Goal: Check status: Check status

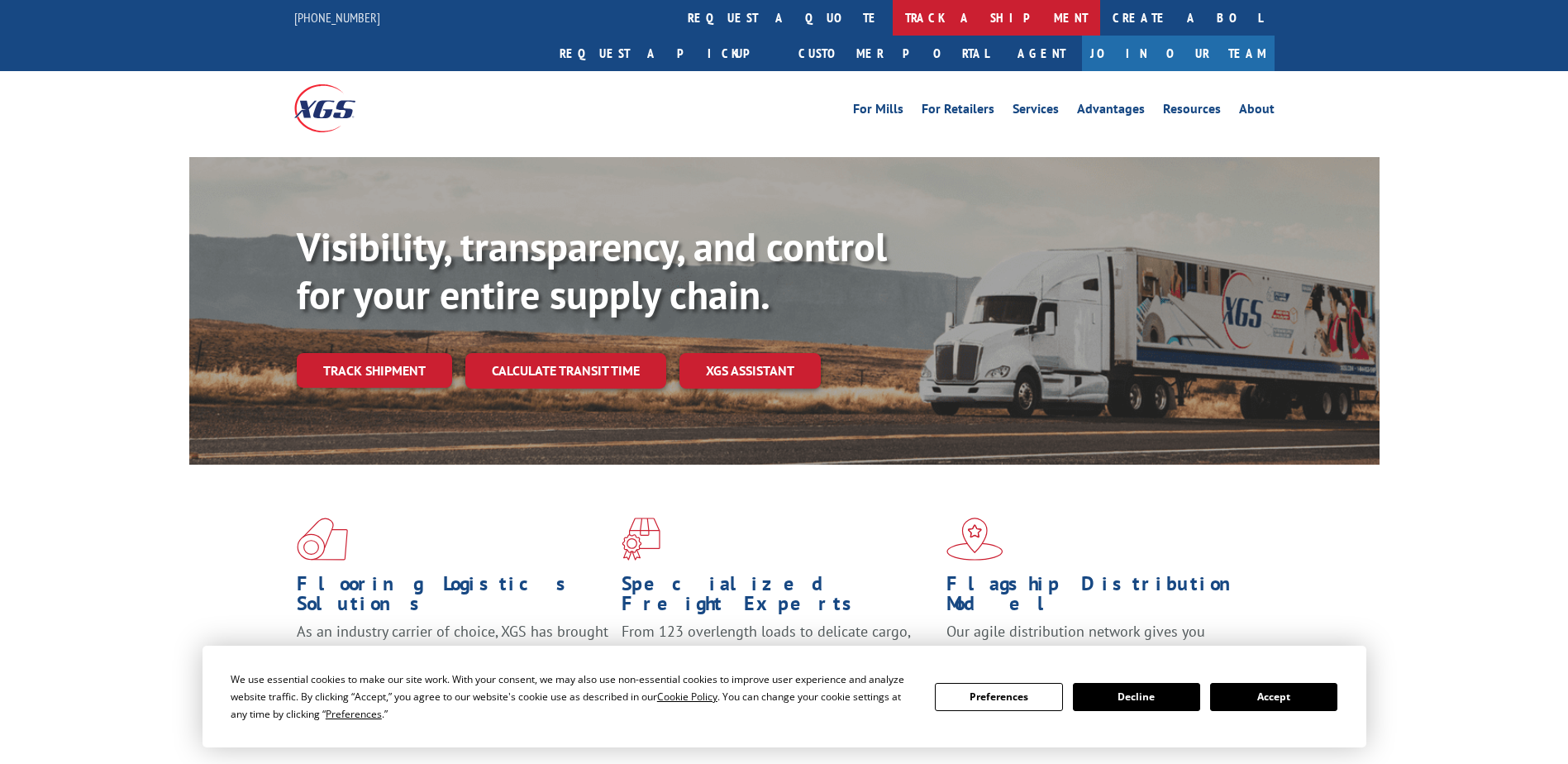
click at [893, 17] on link "track a shipment" at bounding box center [996, 18] width 207 height 36
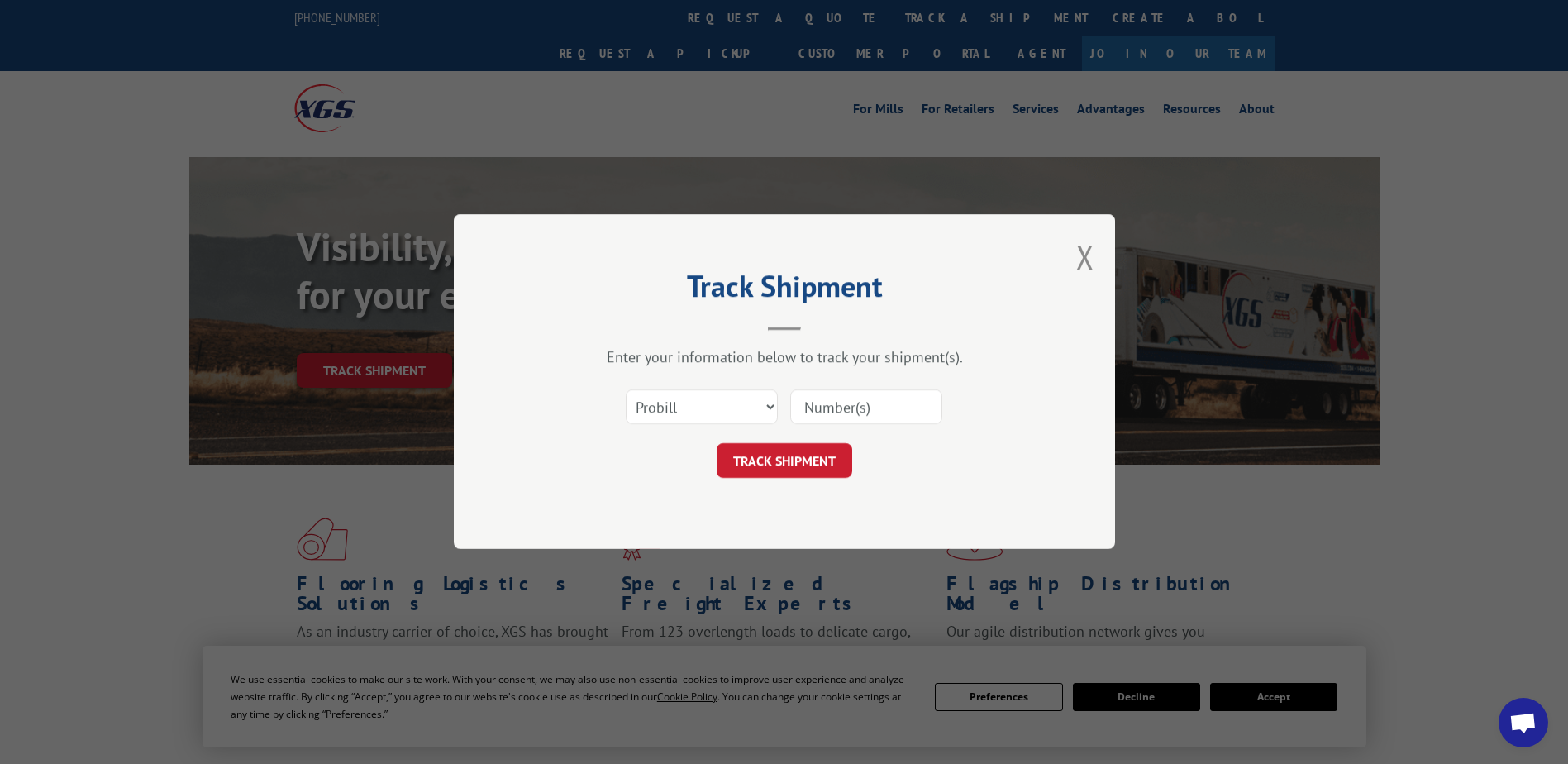
click at [837, 412] on input at bounding box center [866, 407] width 152 height 35
type input "423690000494675"
click at [742, 464] on button "TRACK SHIPMENT" at bounding box center [785, 461] width 136 height 35
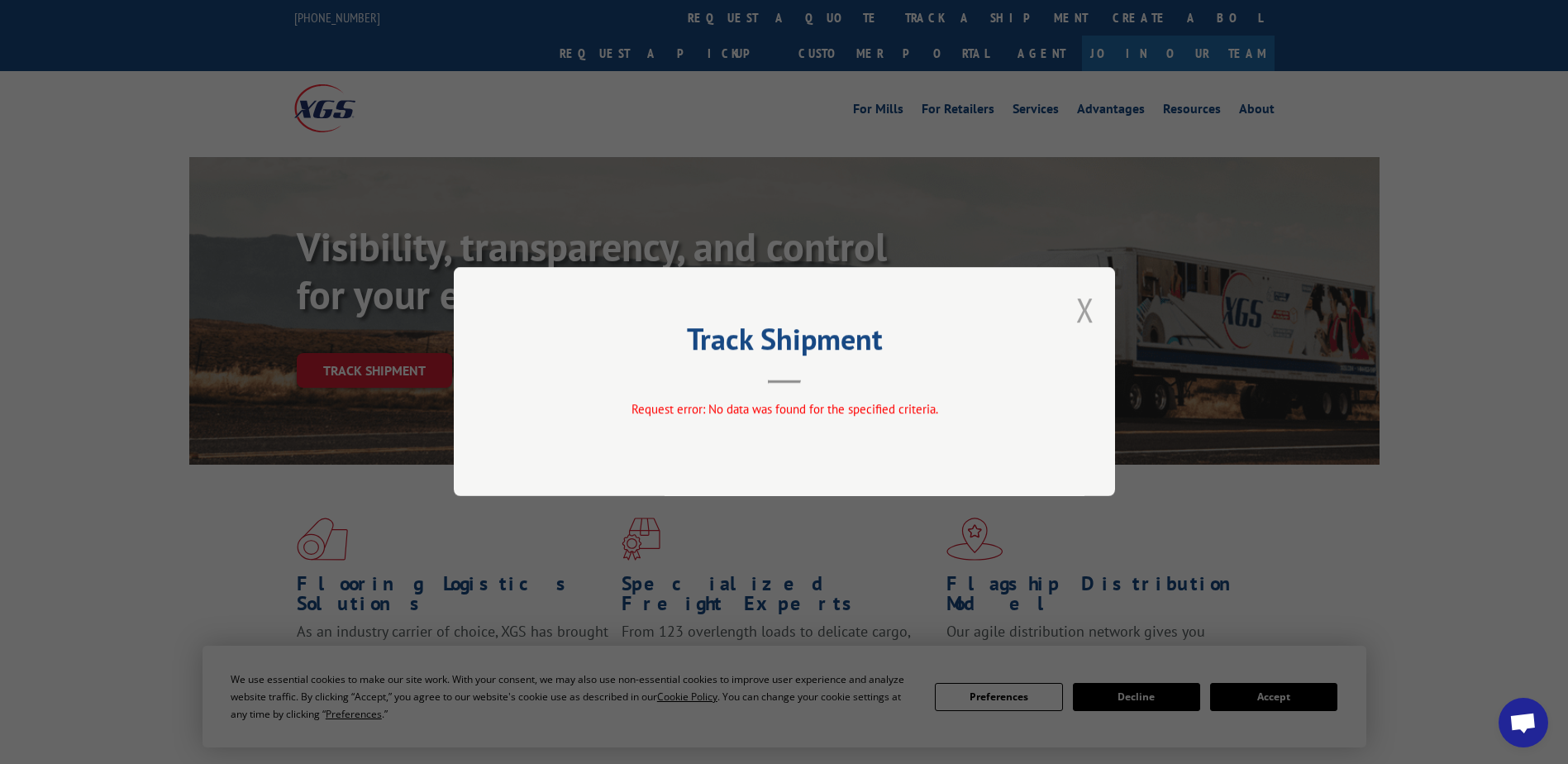
click at [1089, 312] on button "Close modal" at bounding box center [1085, 310] width 18 height 44
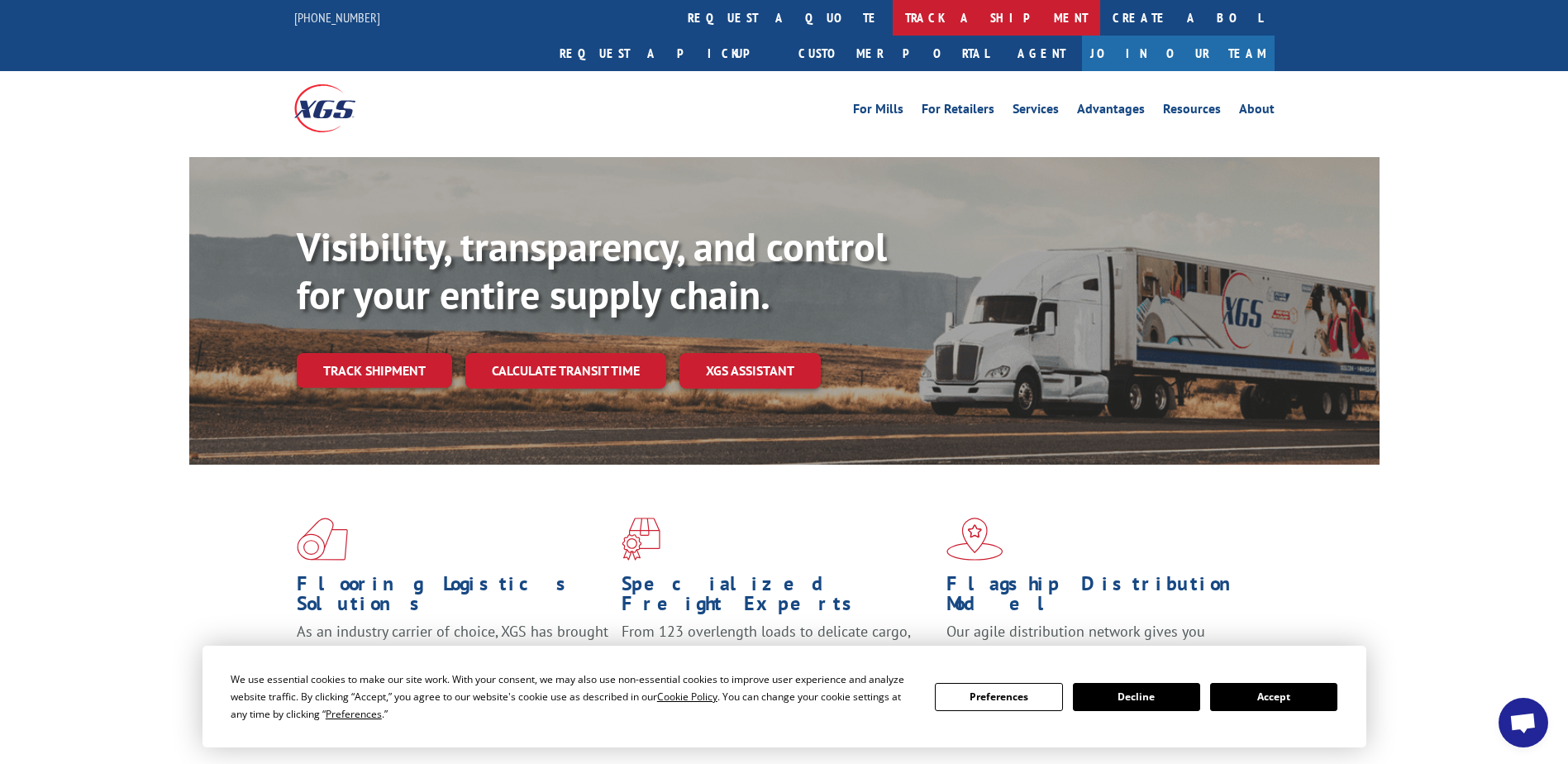
click at [893, 27] on link "track a shipment" at bounding box center [996, 18] width 207 height 36
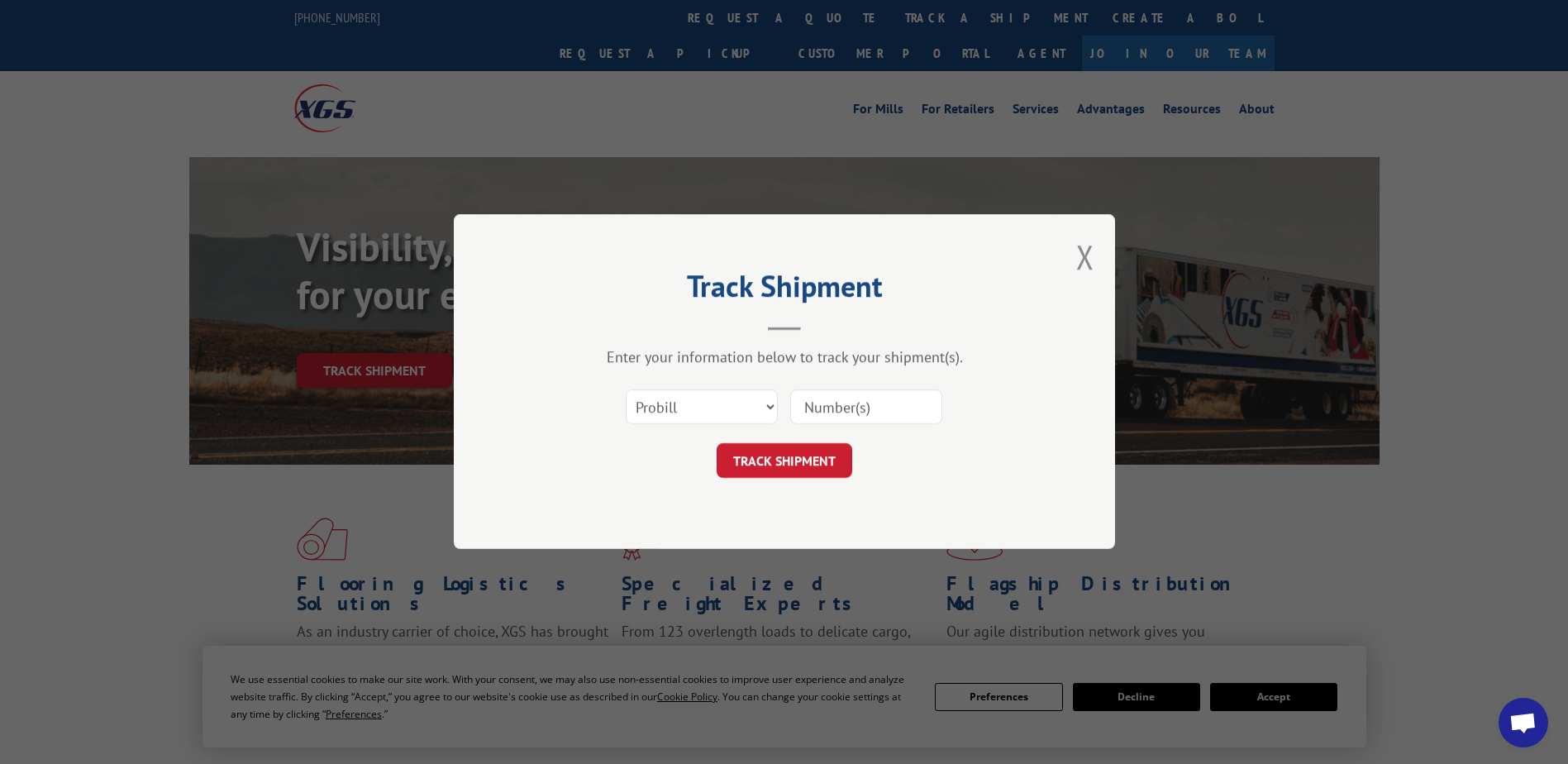
click at [812, 406] on input at bounding box center [866, 407] width 152 height 35
type input "423690000494747"
click button "TRACK SHIPMENT" at bounding box center [785, 461] width 136 height 35
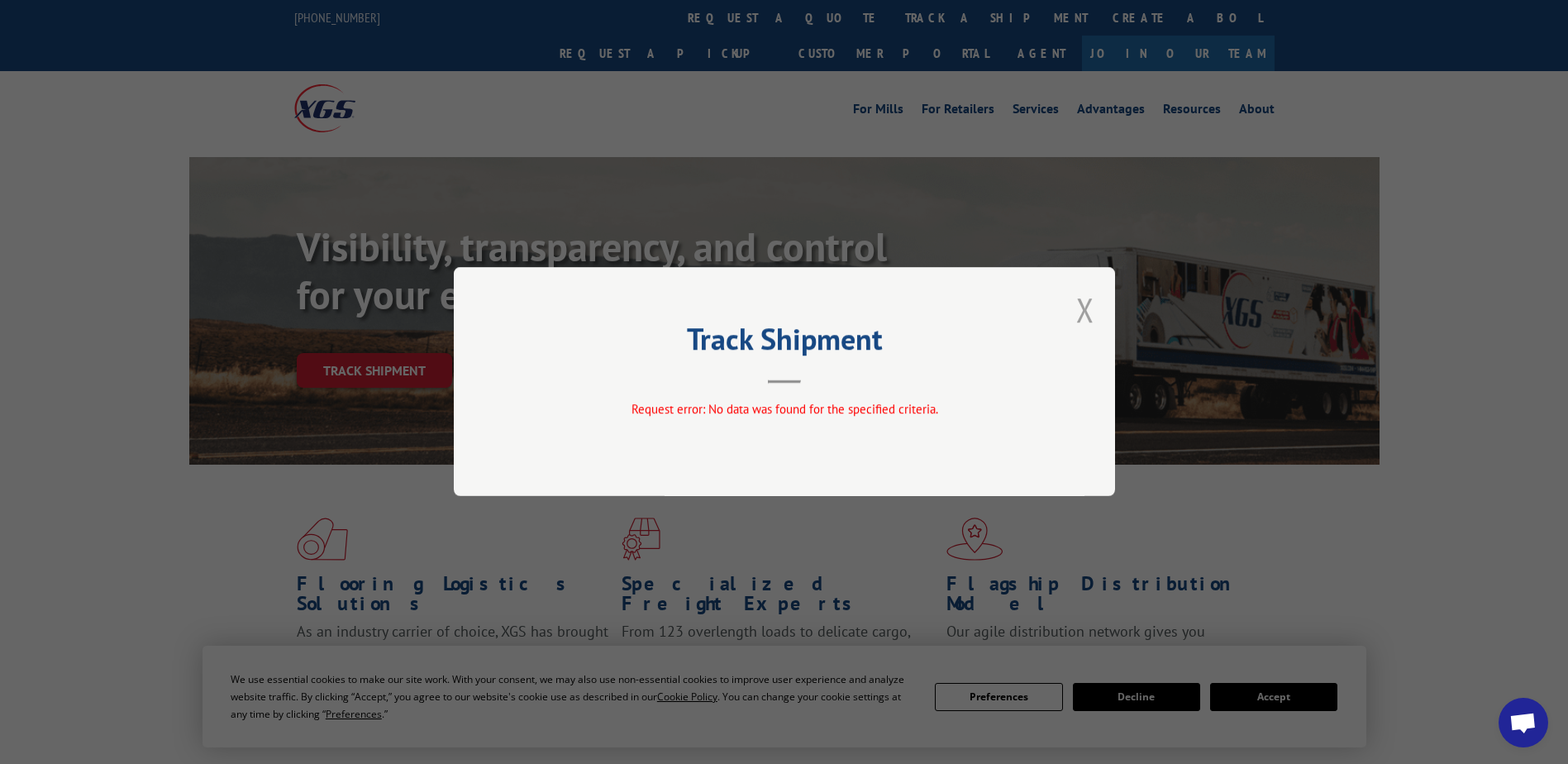
click at [1085, 308] on button "Close modal" at bounding box center [1085, 310] width 18 height 44
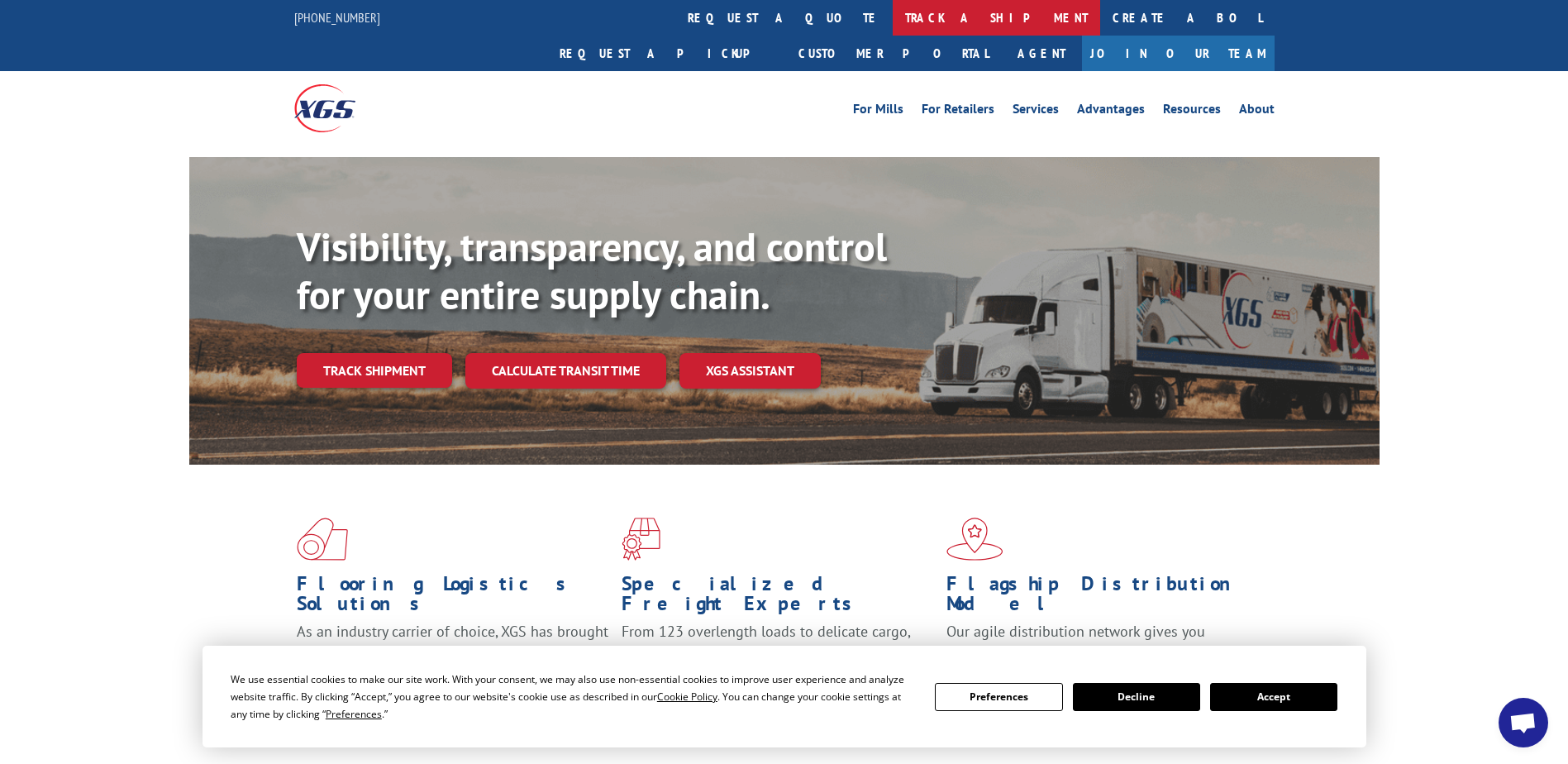
click at [893, 12] on link "track a shipment" at bounding box center [996, 18] width 207 height 36
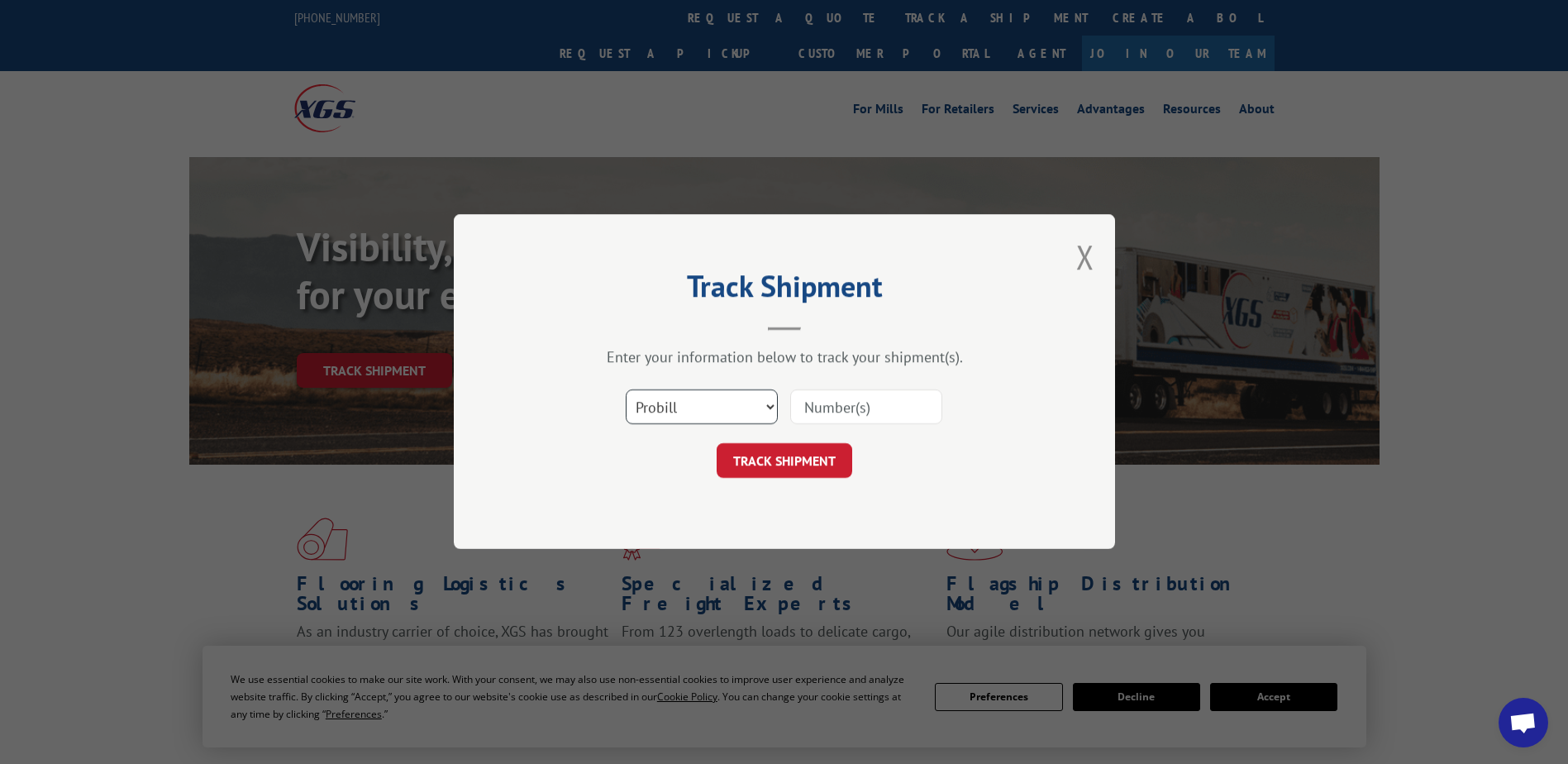
click at [741, 415] on select "Select category... Probill BOL PO" at bounding box center [702, 407] width 152 height 35
select select "bol"
click at [626, 390] on select "Select category... Probill BOL PO" at bounding box center [702, 407] width 152 height 35
click at [821, 410] on input at bounding box center [866, 407] width 152 height 35
type input "423690000494675"
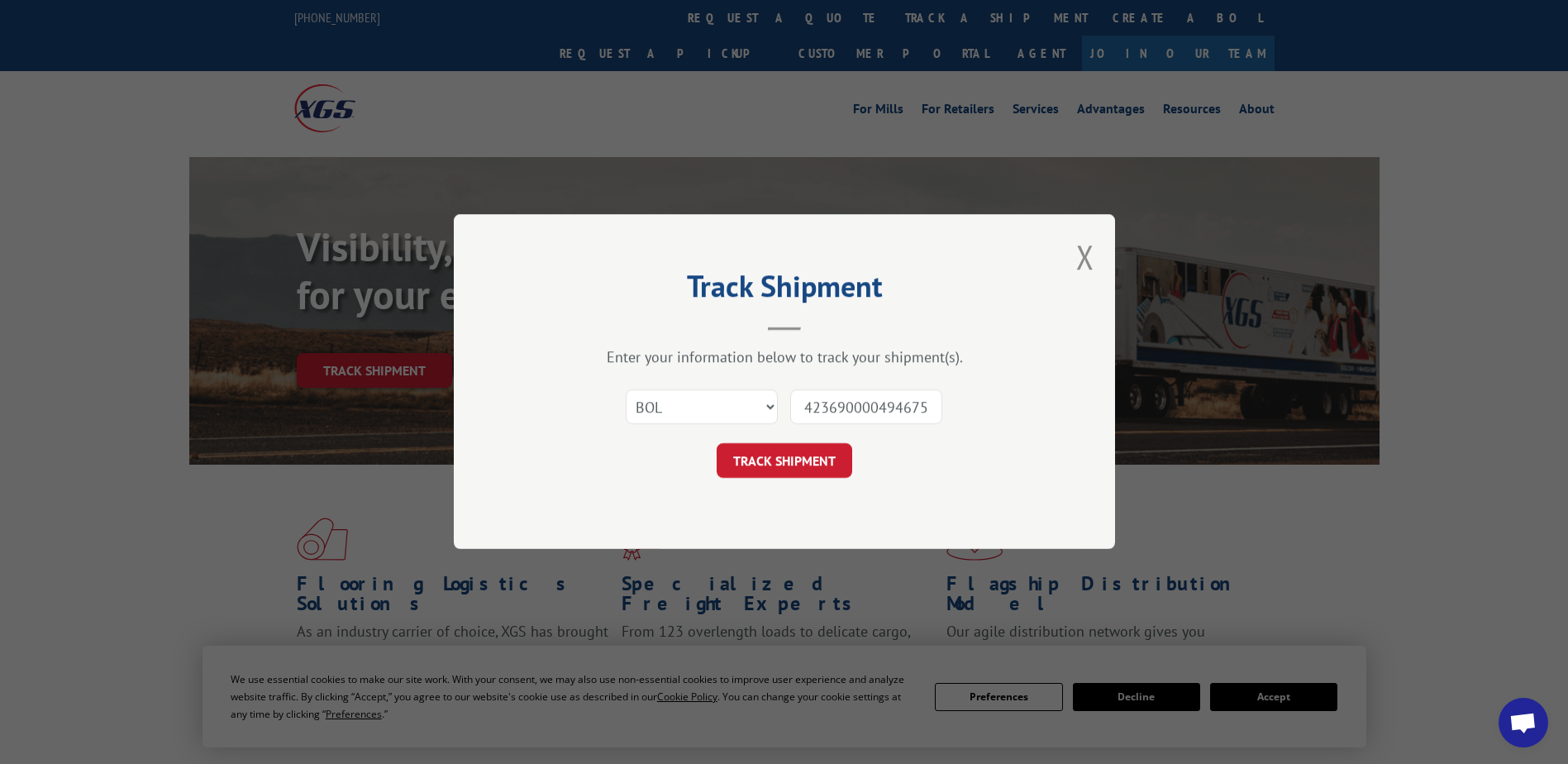
click button "TRACK SHIPMENT" at bounding box center [785, 461] width 136 height 35
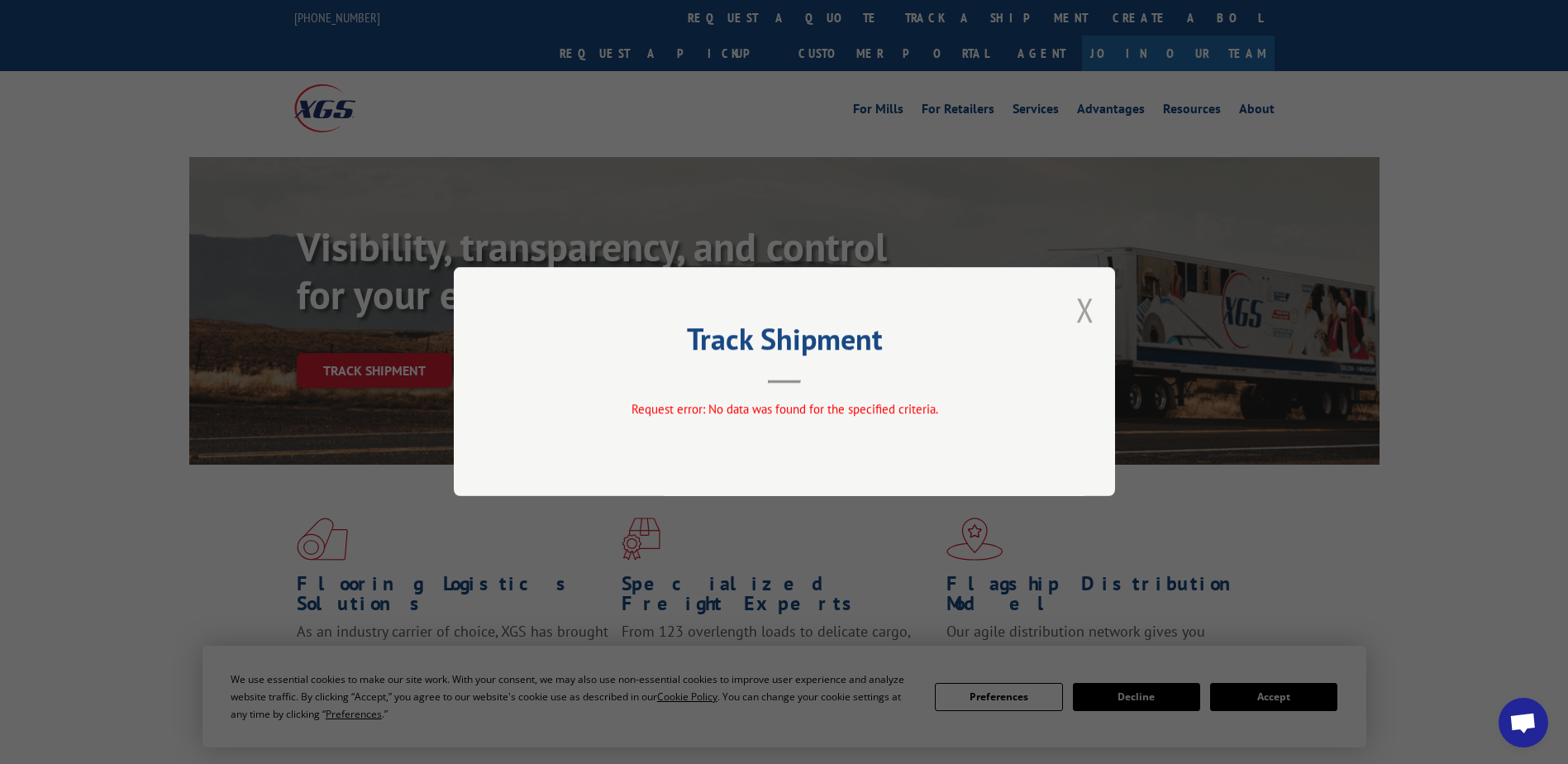
click at [1081, 309] on button "Close modal" at bounding box center [1085, 310] width 18 height 44
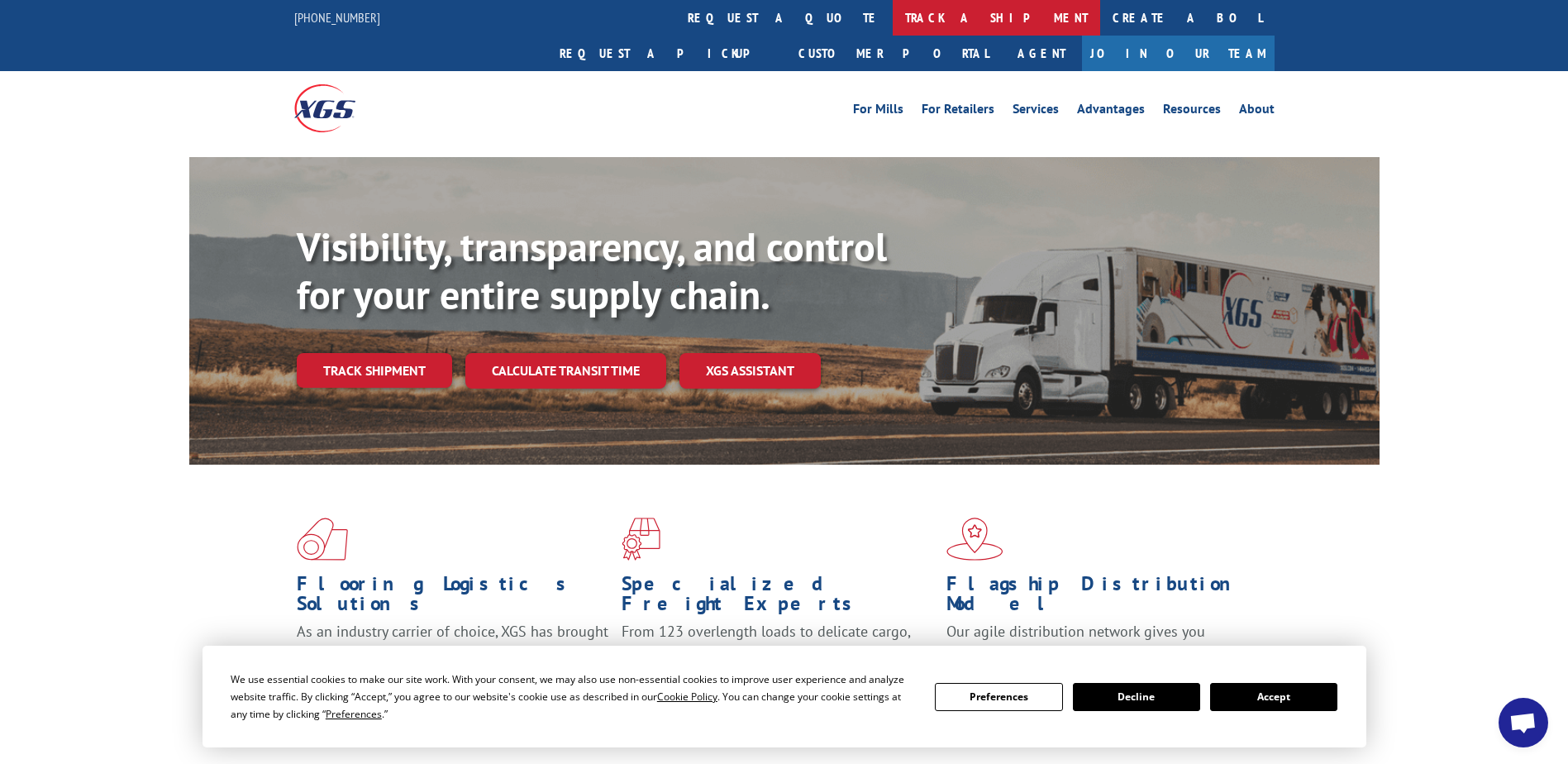
click at [893, 20] on link "track a shipment" at bounding box center [996, 18] width 207 height 36
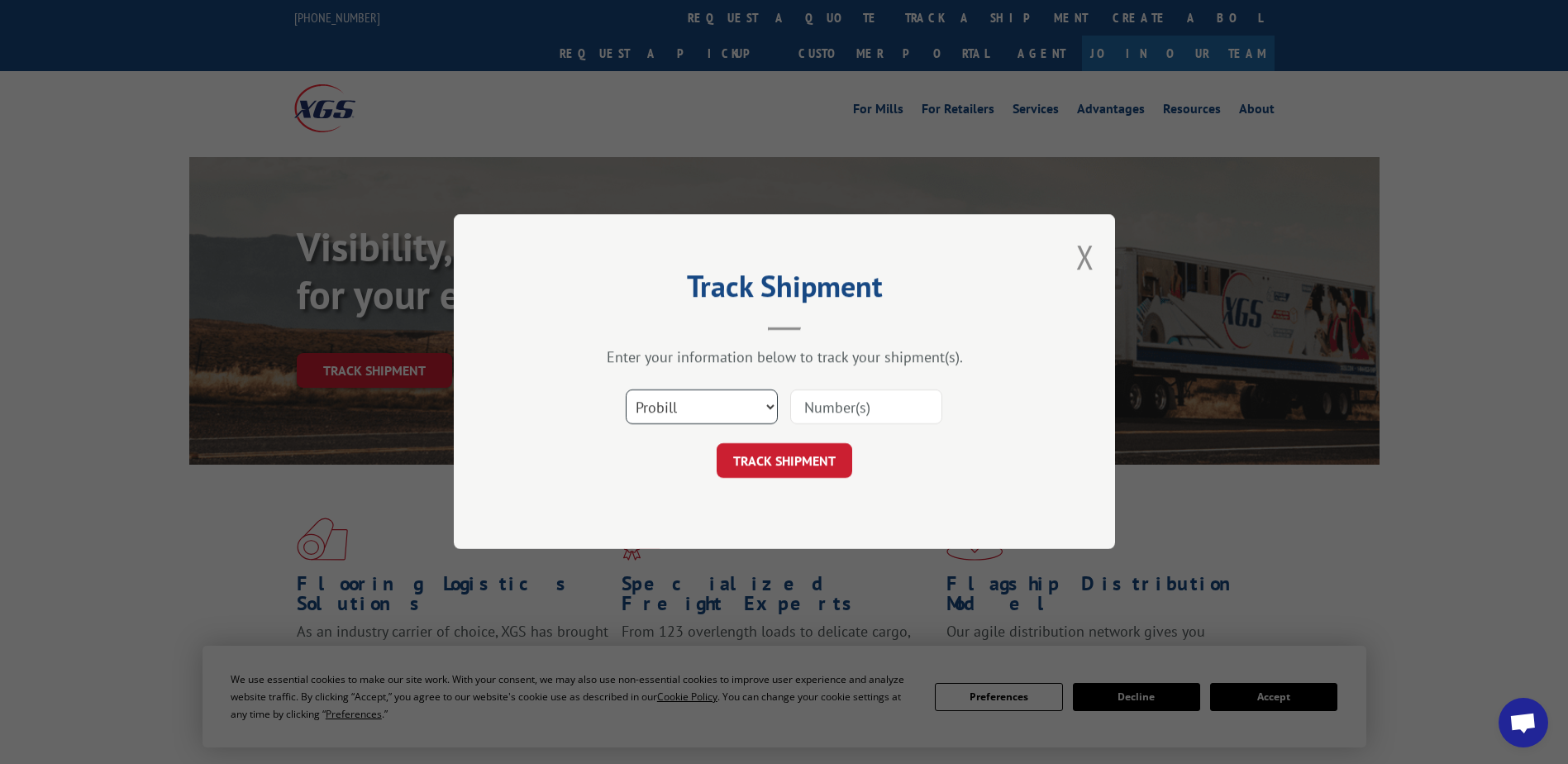
click at [724, 408] on select "Select category... Probill BOL PO" at bounding box center [702, 407] width 152 height 35
click at [626, 390] on select "Select category... Probill BOL PO" at bounding box center [702, 407] width 152 height 35
click at [698, 398] on select "Select category... Probill BOL PO" at bounding box center [702, 407] width 152 height 35
select select "po"
click at [626, 390] on select "Select category... Probill BOL PO" at bounding box center [702, 407] width 152 height 35
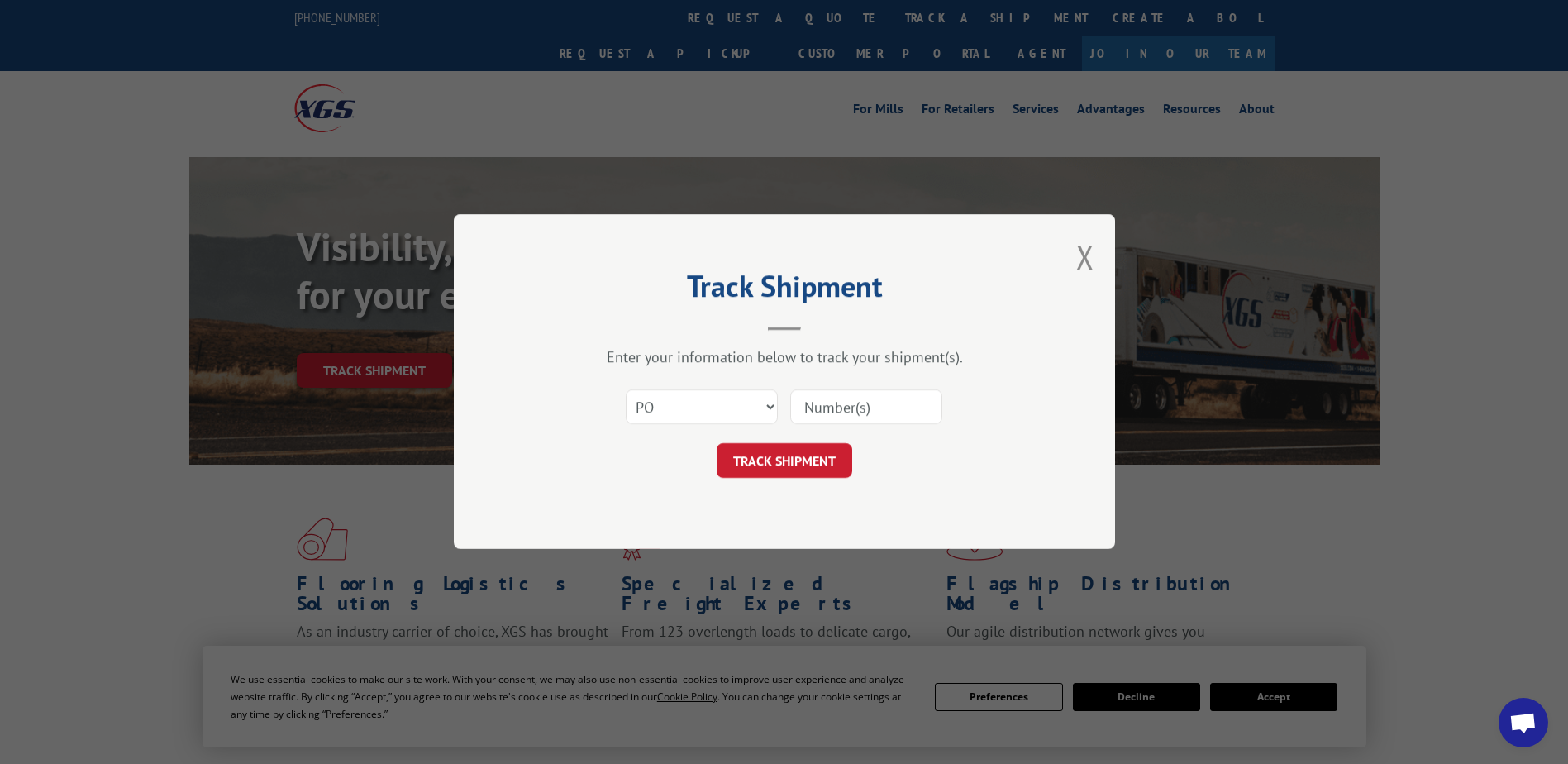
click at [803, 413] on input at bounding box center [866, 407] width 152 height 35
type input "77779"
click button "TRACK SHIPMENT" at bounding box center [785, 461] width 136 height 35
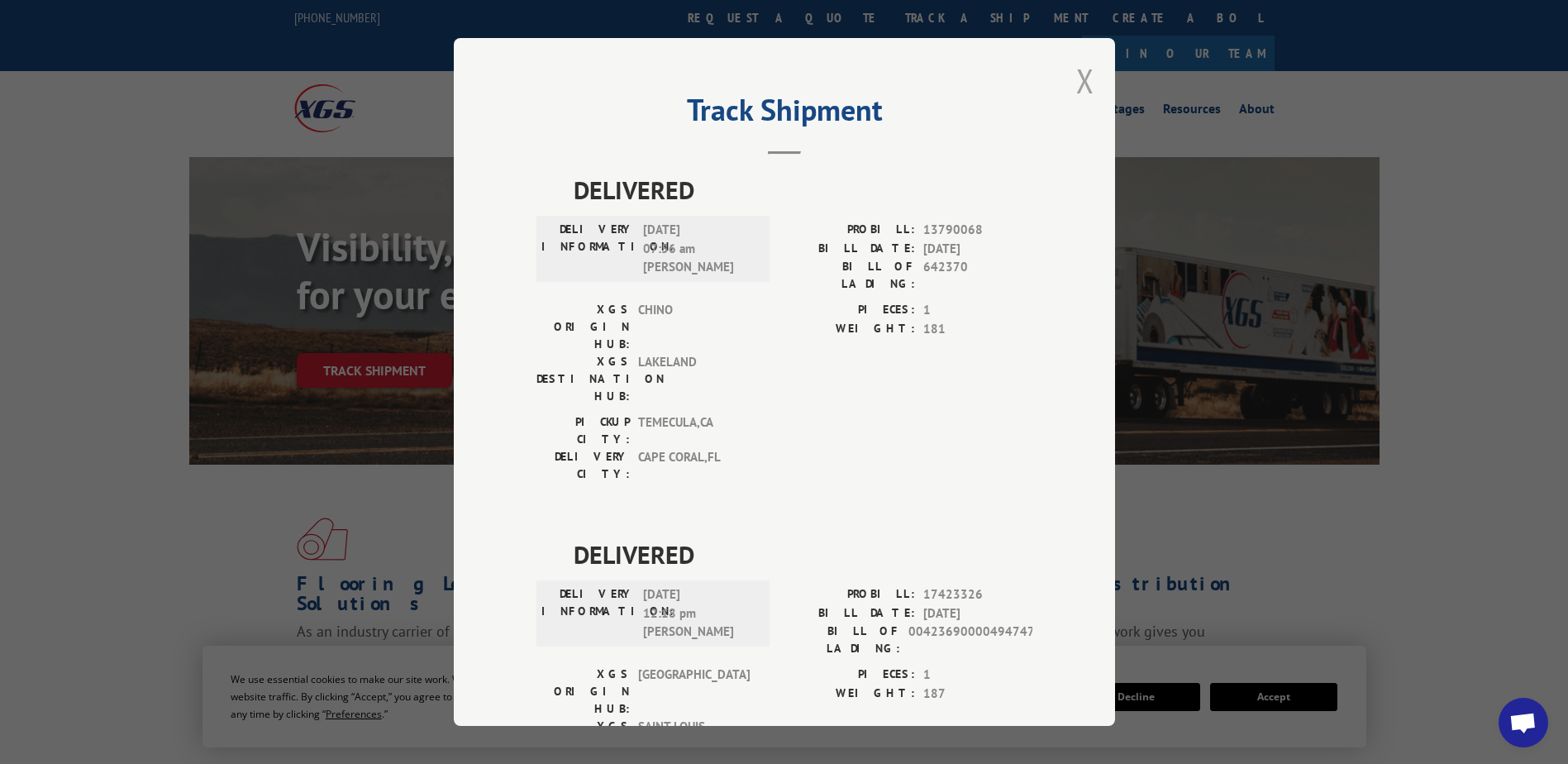
click at [1080, 80] on button "Close modal" at bounding box center [1085, 81] width 18 height 44
